Goal: Transaction & Acquisition: Purchase product/service

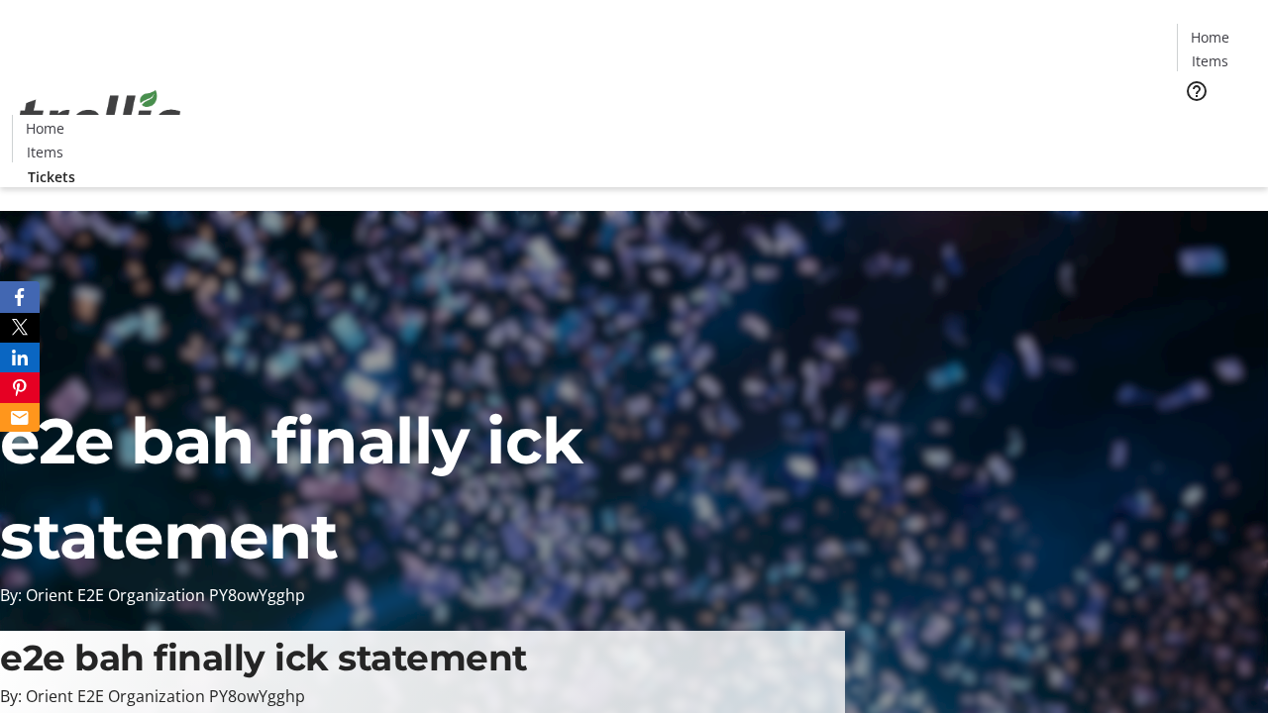
click at [1193, 115] on span "Tickets" at bounding box center [1217, 125] width 48 height 21
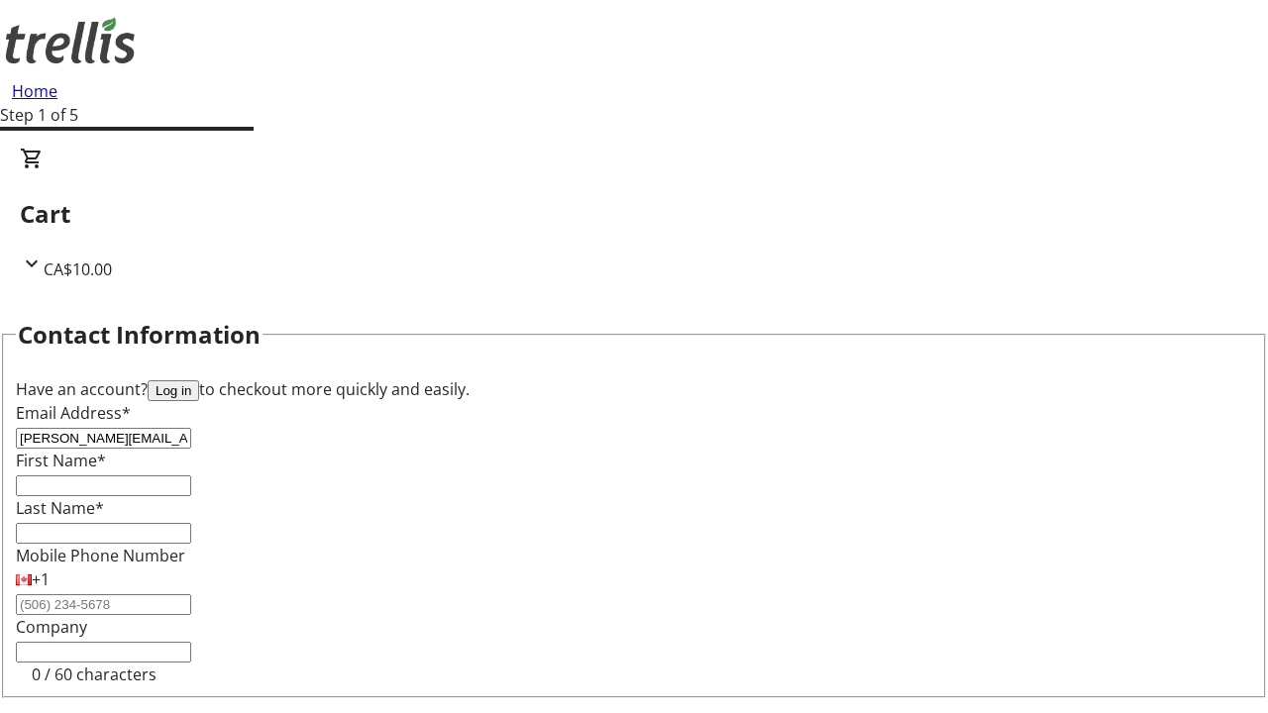
type input "[PERSON_NAME][EMAIL_ADDRESS][DOMAIN_NAME]"
type input "[PERSON_NAME]"
type input "Kassulke"
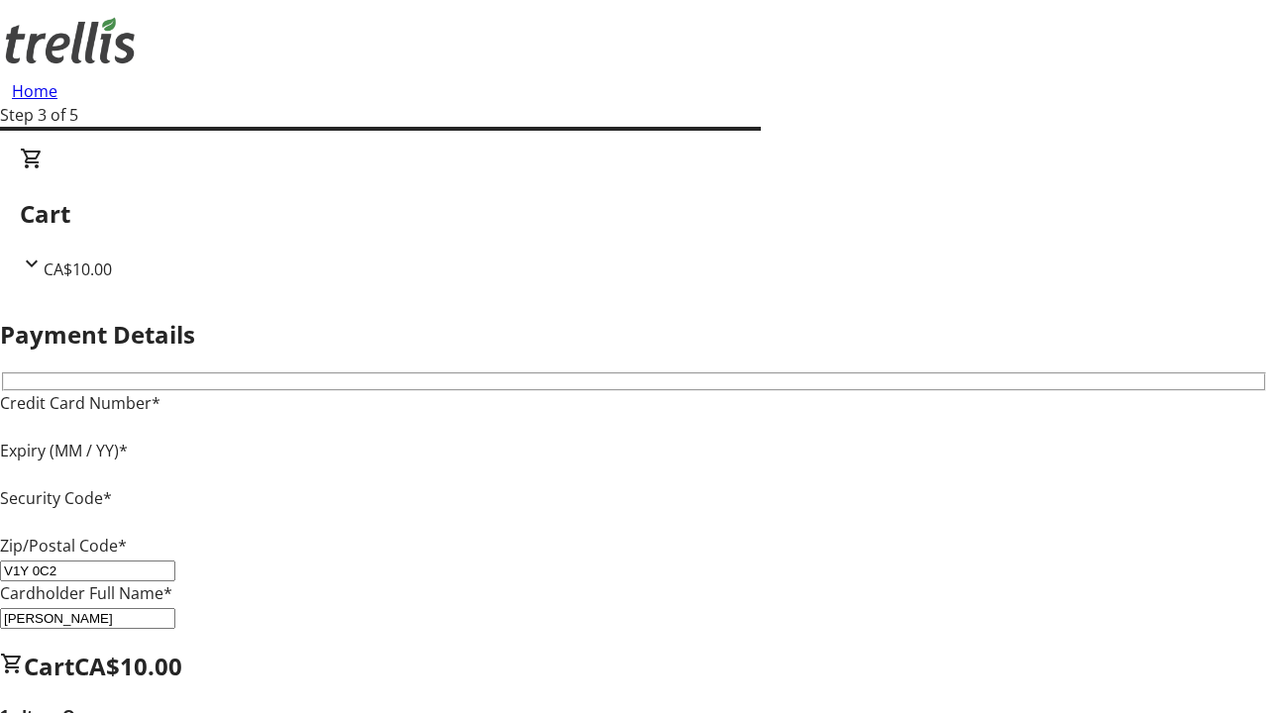
type input "V1Y 0C2"
